Goal: Find specific fact: Find specific page/section

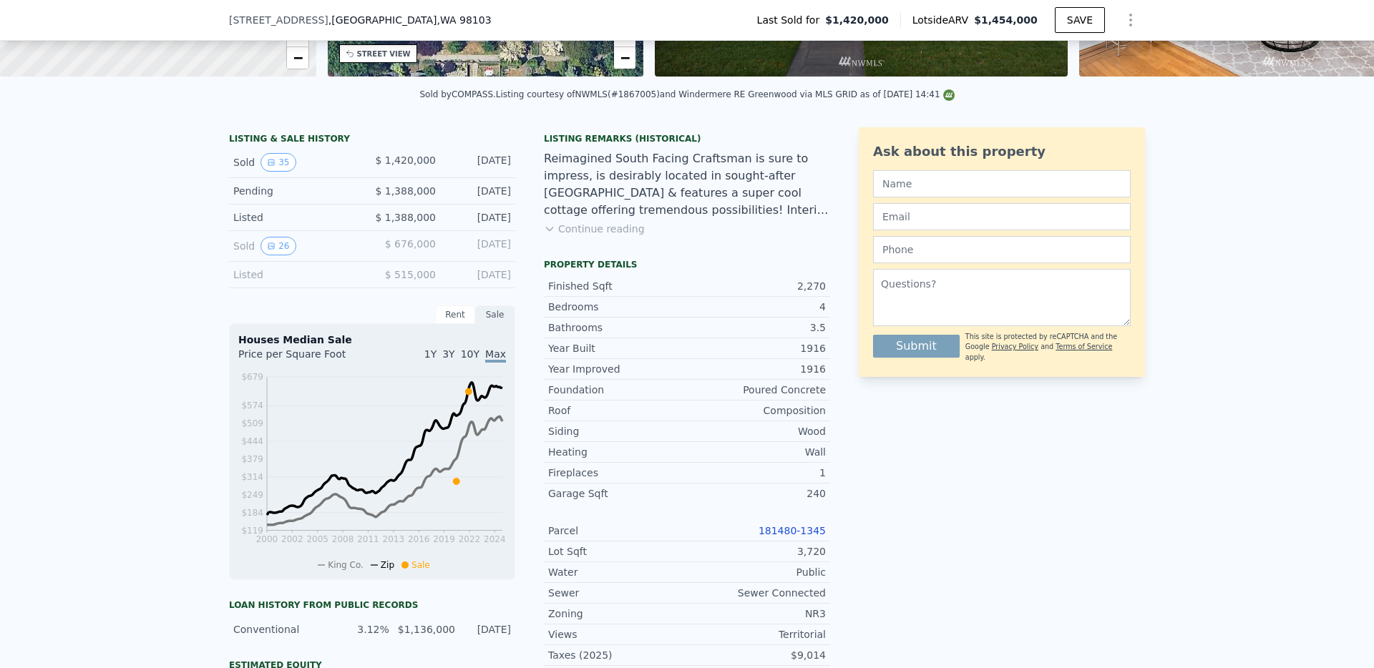
scroll to position [273, 0]
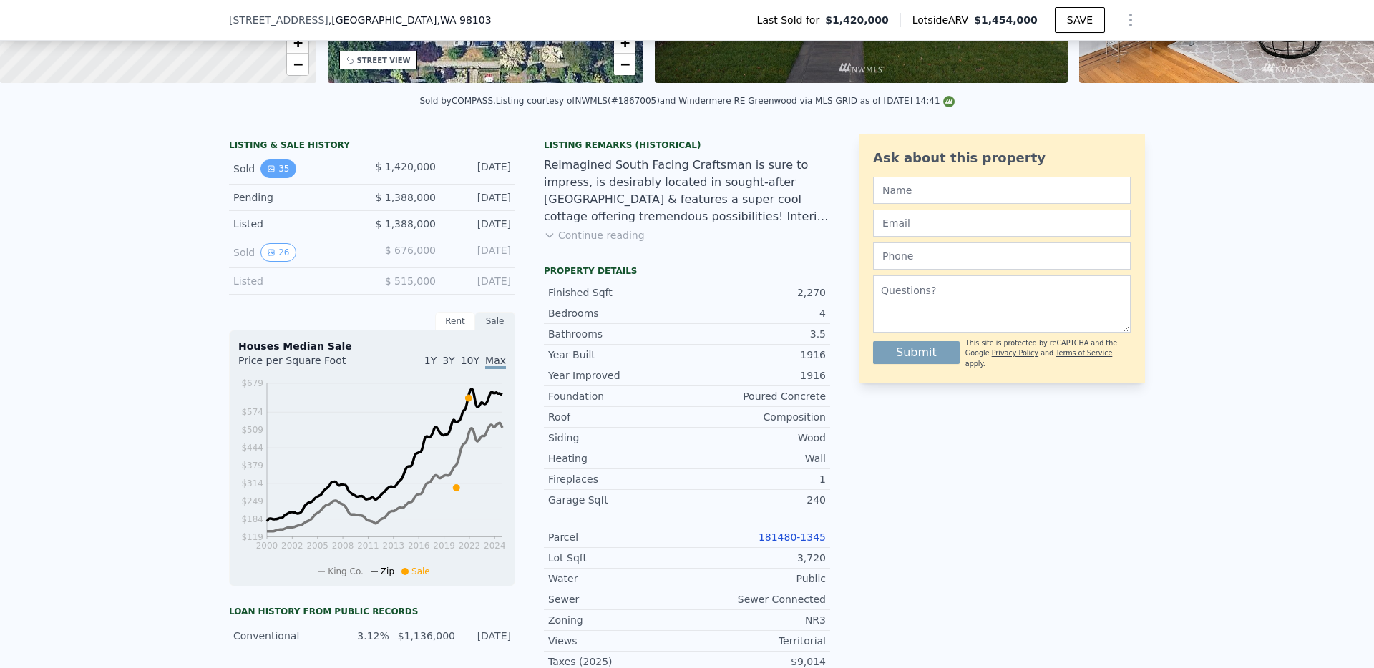
click at [275, 172] on button "35" at bounding box center [277, 169] width 35 height 19
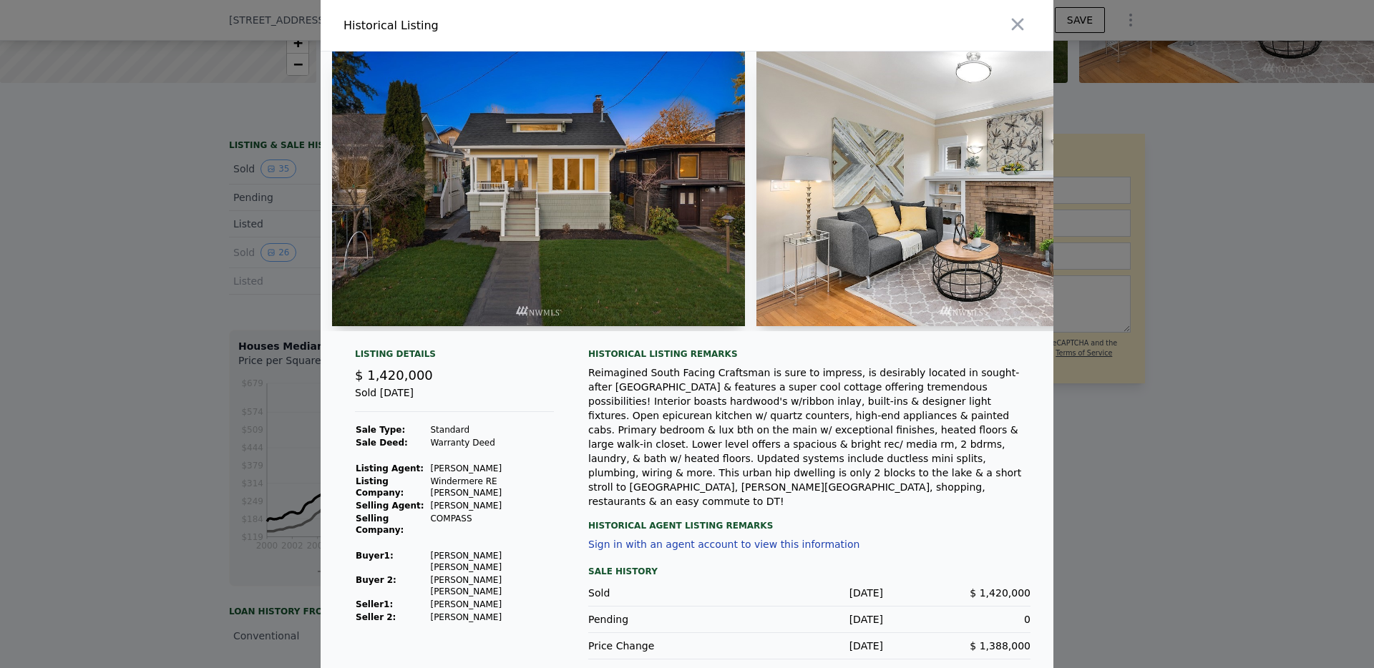
drag, startPoint x: 510, startPoint y: 613, endPoint x: 433, endPoint y: 614, distance: 76.6
click at [433, 614] on td "[PERSON_NAME]" at bounding box center [491, 617] width 125 height 13
copy td "[PERSON_NAME]"
click at [1184, 409] on div at bounding box center [687, 334] width 1374 height 668
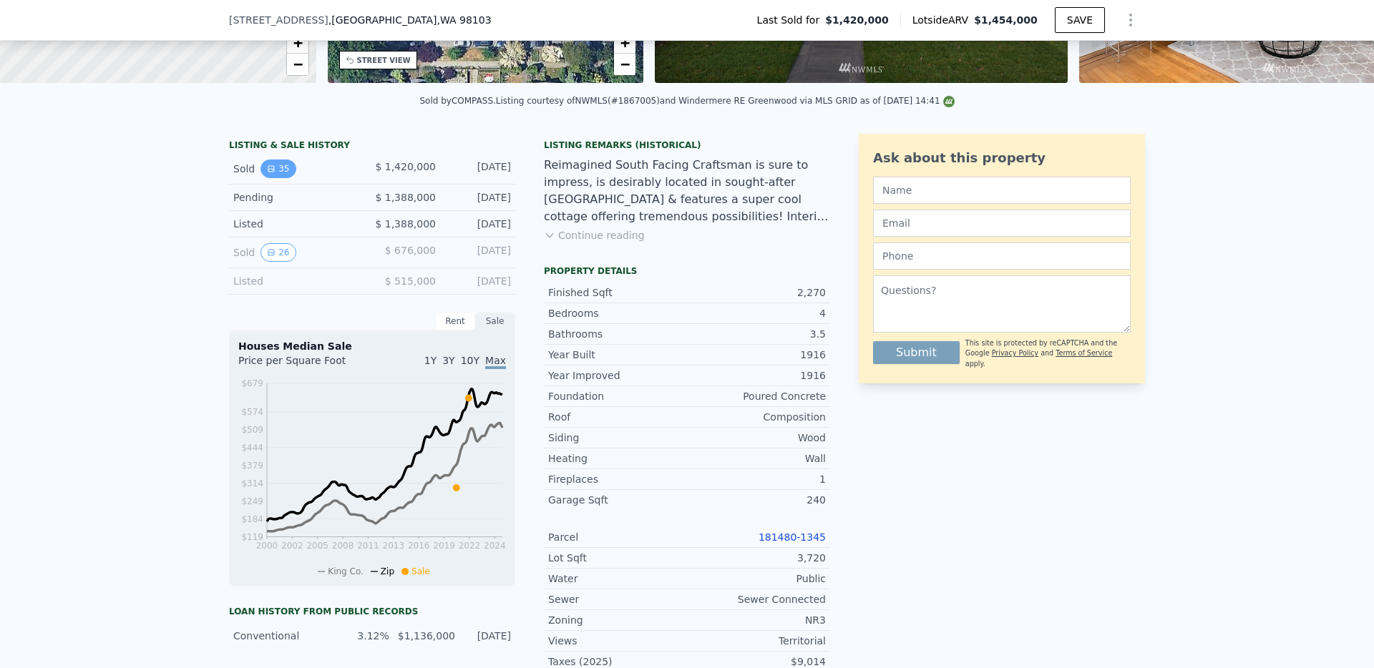
click at [281, 160] on button "35" at bounding box center [277, 169] width 35 height 19
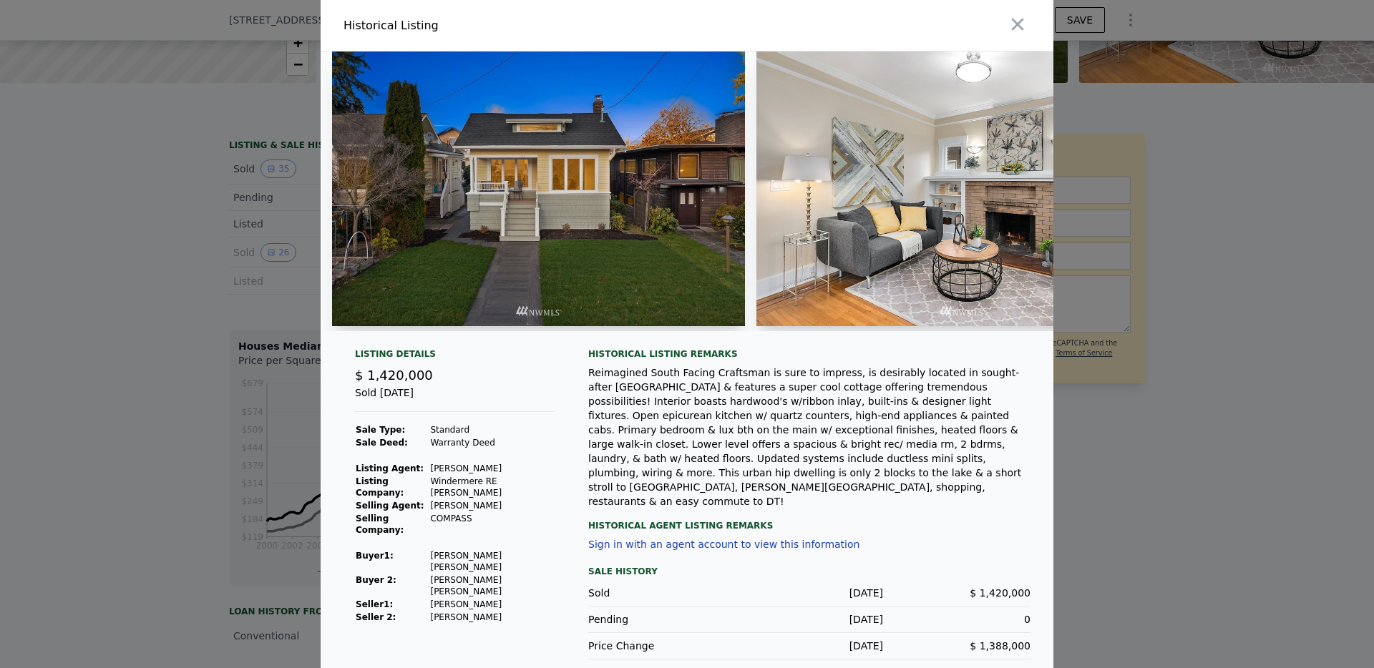
click at [497, 614] on td "[PERSON_NAME]" at bounding box center [491, 617] width 125 height 13
drag, startPoint x: 512, startPoint y: 615, endPoint x: 434, endPoint y: 600, distance: 80.1
click at [434, 600] on tbody "Sale Type: Standard Sale Deed: Warranty Deed Listing Agent: [PERSON_NAME] Listi…" at bounding box center [454, 524] width 199 height 200
copy tbody "[PERSON_NAME] 2: [PERSON_NAME]"
